Goal: Navigation & Orientation: Find specific page/section

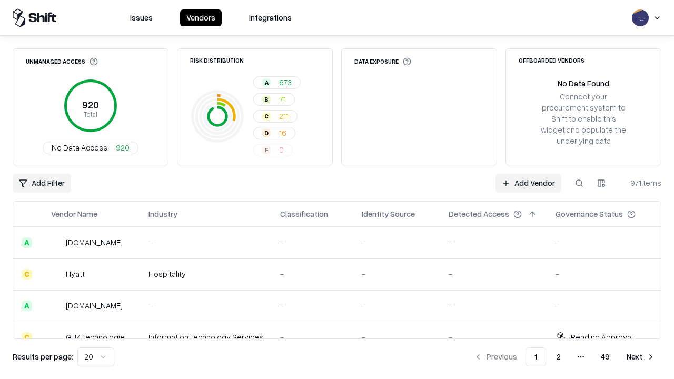
click at [96, 357] on html "Issues Vendors Integrations Unmanaged Access 920 Total No Data Access 920 Risk …" at bounding box center [337, 189] width 674 height 379
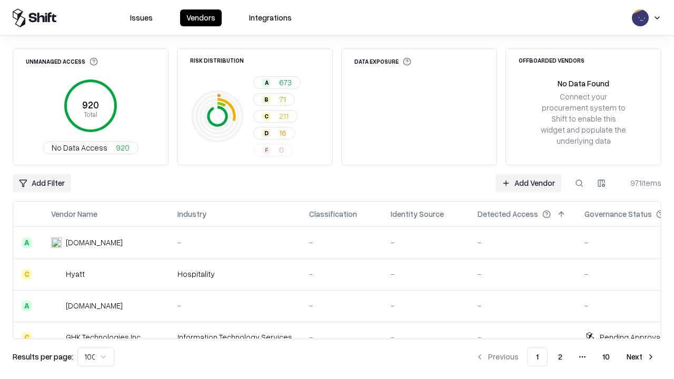
click at [640, 357] on button "Next" at bounding box center [640, 356] width 41 height 19
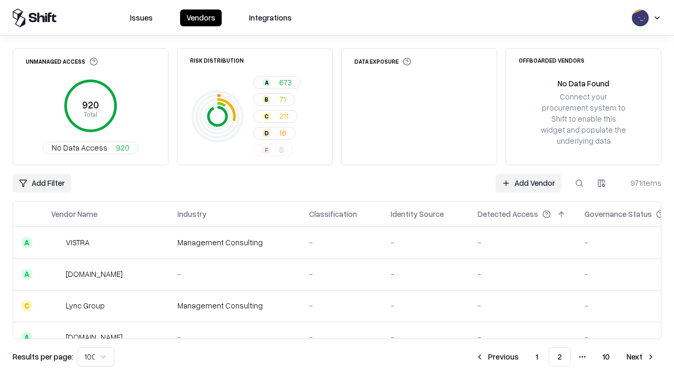
click at [640, 357] on button "Next" at bounding box center [640, 356] width 41 height 19
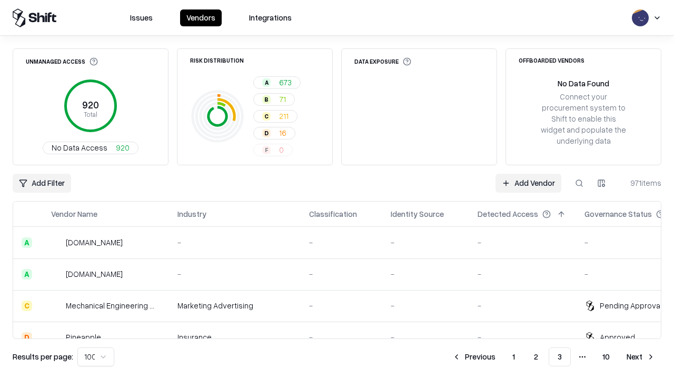
click at [640, 357] on button "Next" at bounding box center [640, 356] width 41 height 19
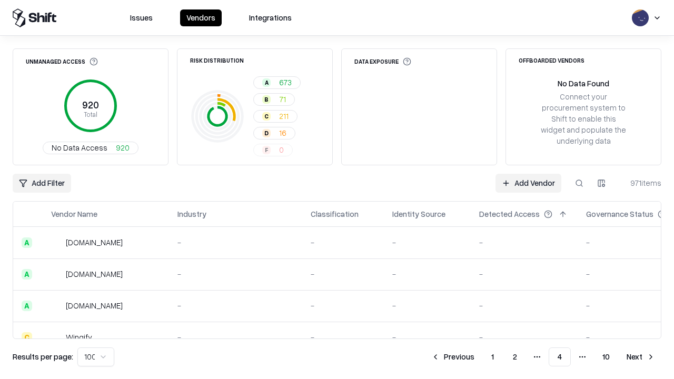
click at [640, 357] on button "Next" at bounding box center [640, 356] width 41 height 19
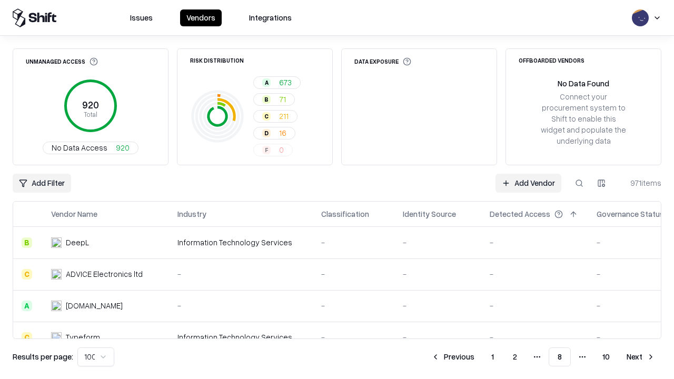
click at [640, 357] on button "Next" at bounding box center [640, 356] width 41 height 19
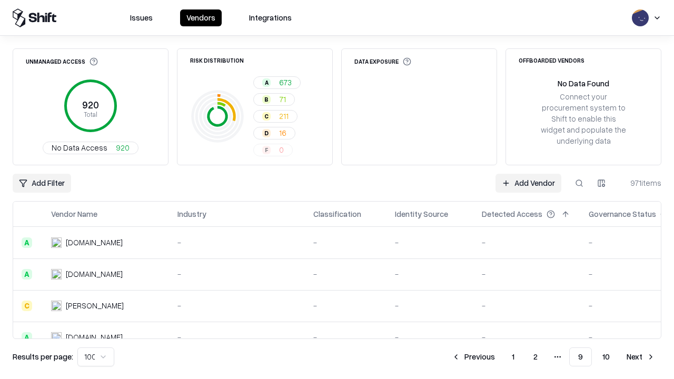
click at [640, 357] on button "Next" at bounding box center [640, 356] width 41 height 19
click at [497, 357] on button "Previous" at bounding box center [497, 356] width 56 height 19
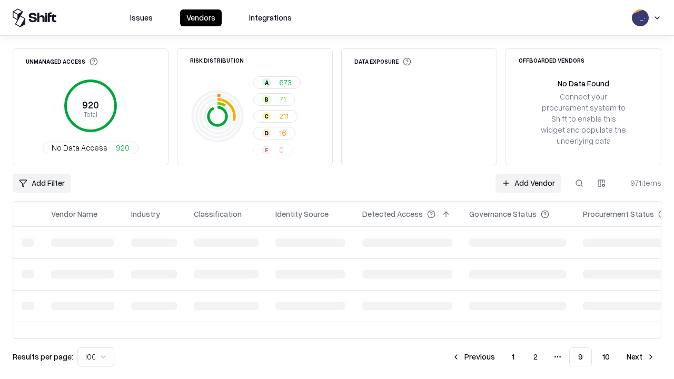
click at [473, 357] on button "Previous" at bounding box center [473, 356] width 56 height 19
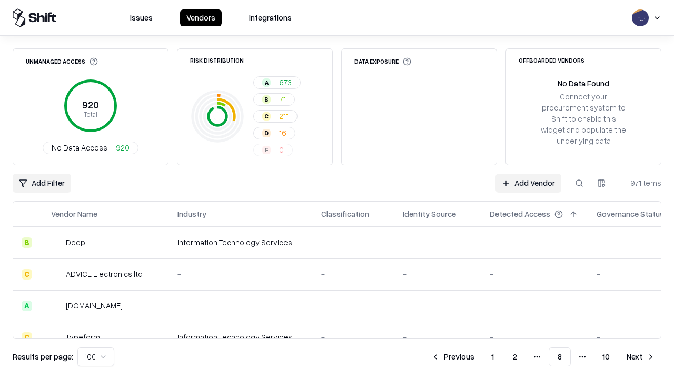
click at [453, 357] on button "Previous" at bounding box center [453, 356] width 56 height 19
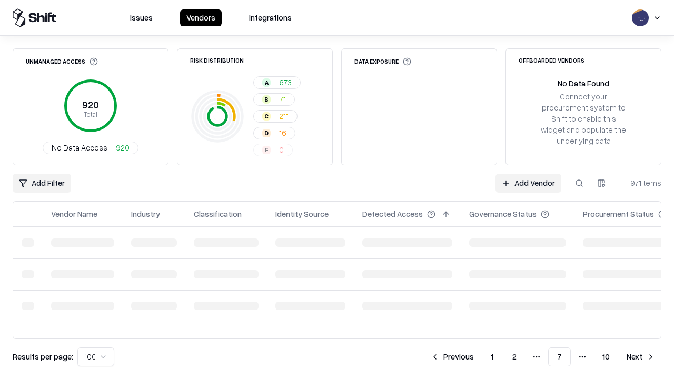
click at [452, 357] on button "Previous" at bounding box center [452, 356] width 56 height 19
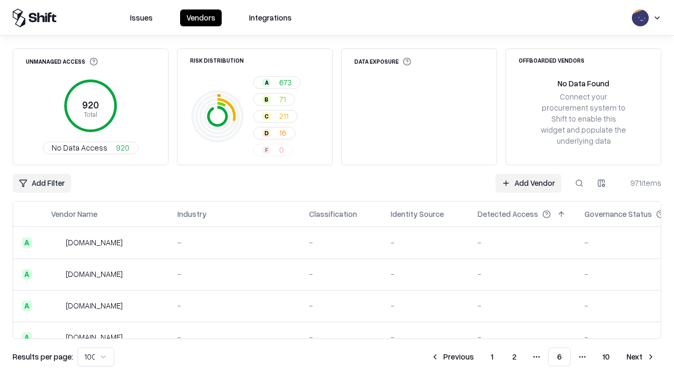
click at [452, 357] on button "Previous" at bounding box center [452, 356] width 56 height 19
